Goal: Task Accomplishment & Management: Use online tool/utility

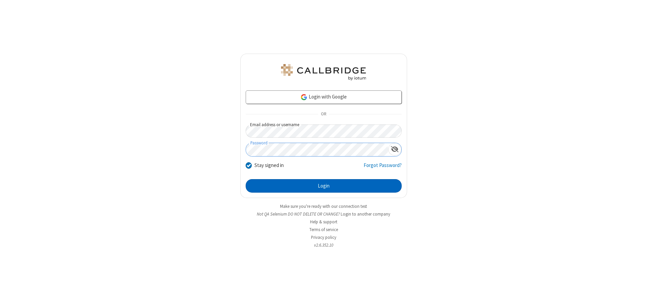
click at [324, 186] on button "Login" at bounding box center [324, 185] width 156 height 13
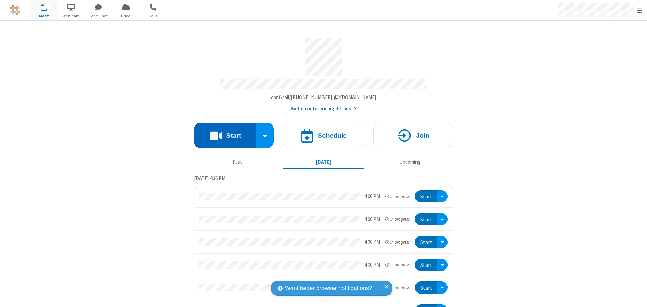
click at [223, 132] on button "Start" at bounding box center [225, 135] width 62 height 25
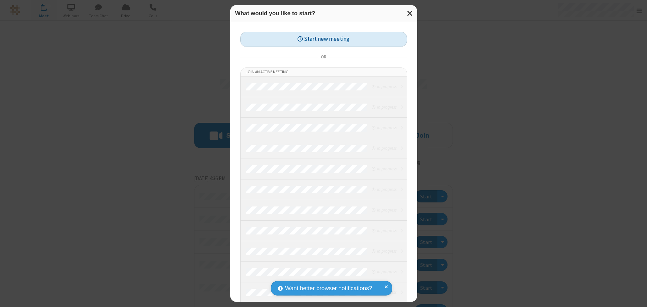
click at [324, 39] on button "Start new meeting" at bounding box center [323, 39] width 167 height 15
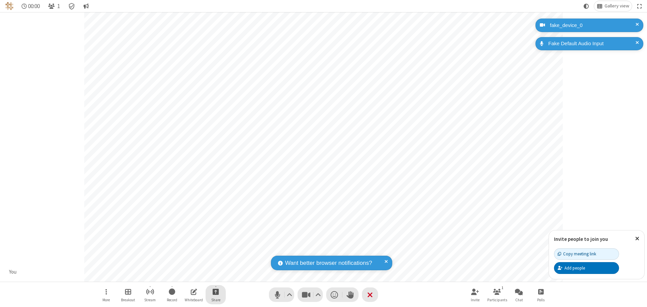
click at [216, 291] on span "Start sharing" at bounding box center [216, 291] width 6 height 8
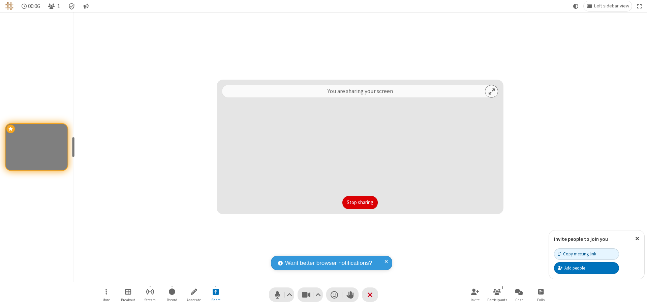
click at [360, 202] on button "Stop sharing" at bounding box center [360, 202] width 35 height 13
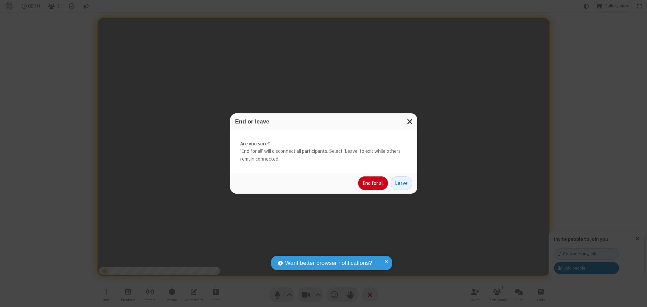
click at [374, 183] on button "End for all" at bounding box center [373, 182] width 30 height 13
